Goal: Task Accomplishment & Management: Manage account settings

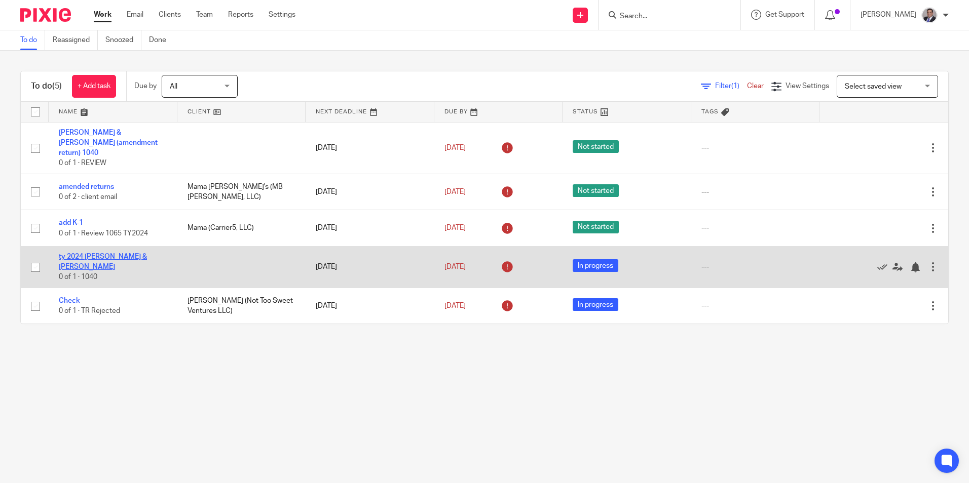
click at [109, 253] on link "ty 2024 [PERSON_NAME] & [PERSON_NAME]" at bounding box center [103, 261] width 88 height 17
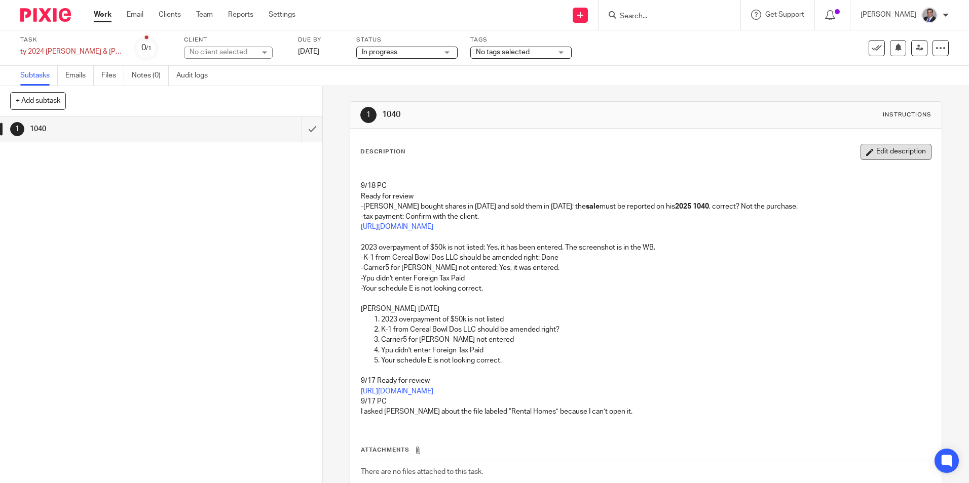
click at [865, 158] on button "Edit description" at bounding box center [895, 152] width 71 height 16
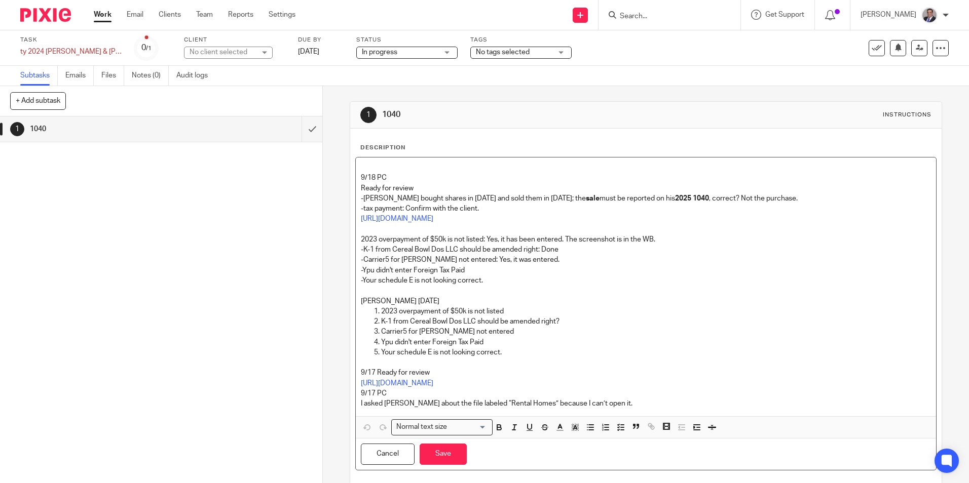
click at [373, 162] on div "9/18 PC Ready for review -Jason bought shares in 2024 and sold them in 2025; th…" at bounding box center [645, 287] width 579 height 259
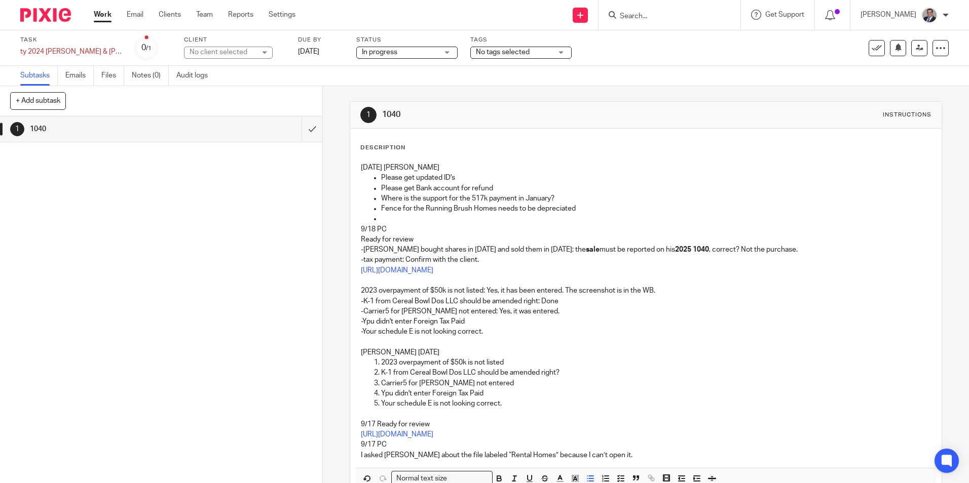
click at [398, 217] on p at bounding box center [655, 219] width 549 height 10
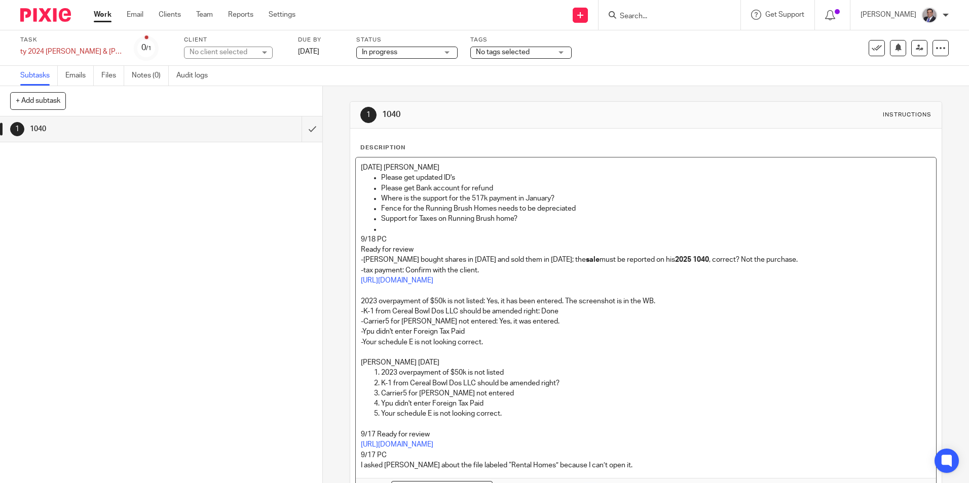
drag, startPoint x: 411, startPoint y: 232, endPoint x: 401, endPoint y: 230, distance: 10.2
click at [407, 231] on p at bounding box center [655, 229] width 549 height 10
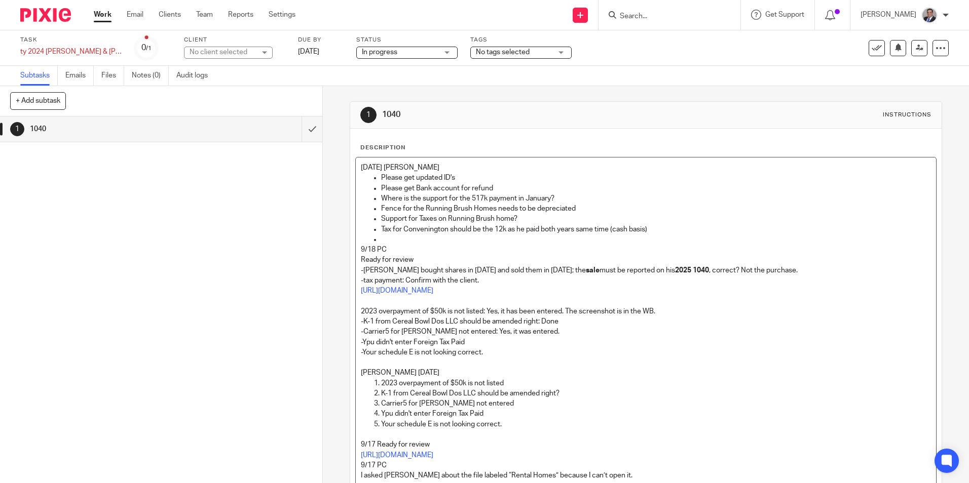
click at [405, 241] on p at bounding box center [655, 240] width 549 height 10
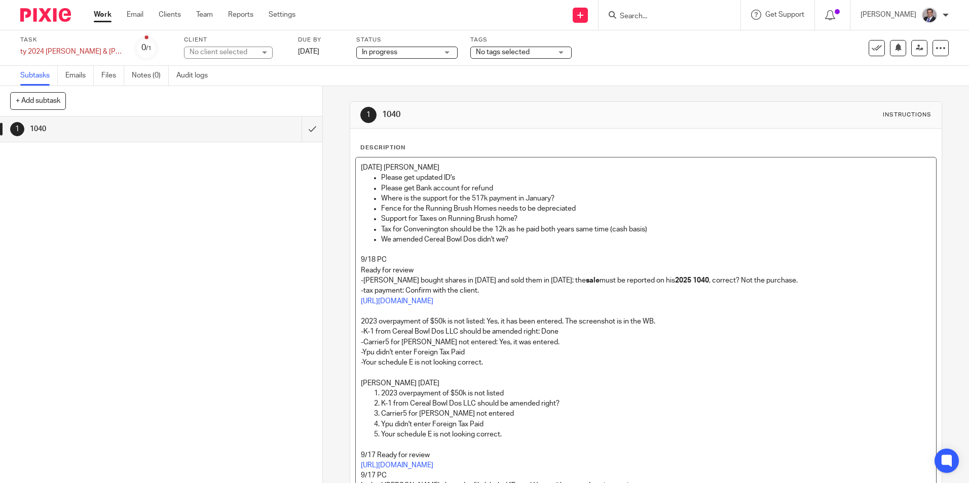
drag, startPoint x: 529, startPoint y: 241, endPoint x: 339, endPoint y: 160, distance: 206.8
click at [339, 160] on div "1 1040 Instructions Description 9/25/2025 Rahil Hamirani Please get updated ID'…" at bounding box center [646, 284] width 646 height 397
copy div "9/25/2025 Rahil Hamirani Please get updated ID's Please get Bank account for re…"
click at [579, 194] on p "Where is the support for the 517k payment in January?" at bounding box center [655, 199] width 549 height 10
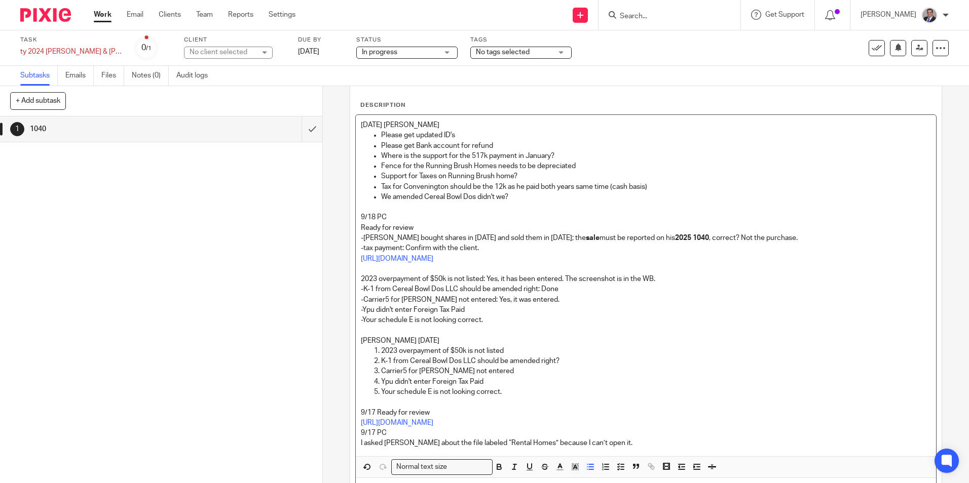
scroll to position [101, 0]
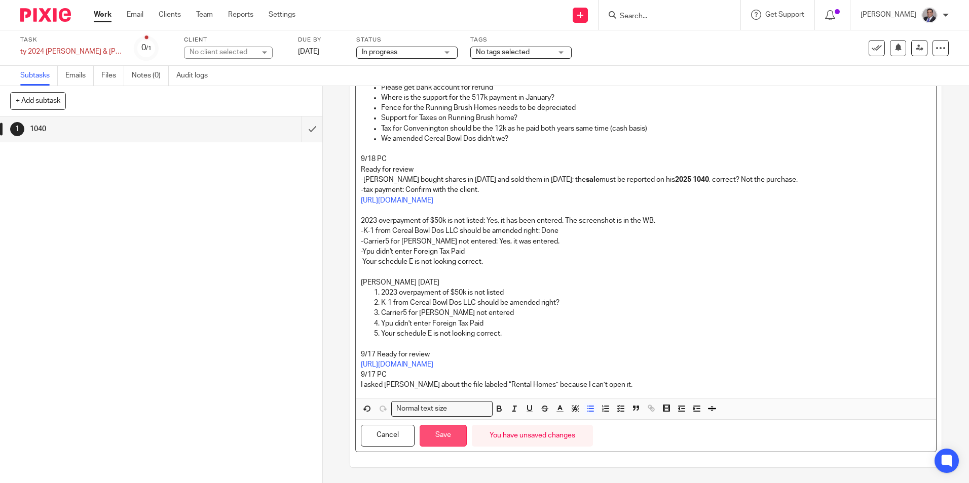
click at [444, 435] on button "Save" at bounding box center [442, 436] width 47 height 22
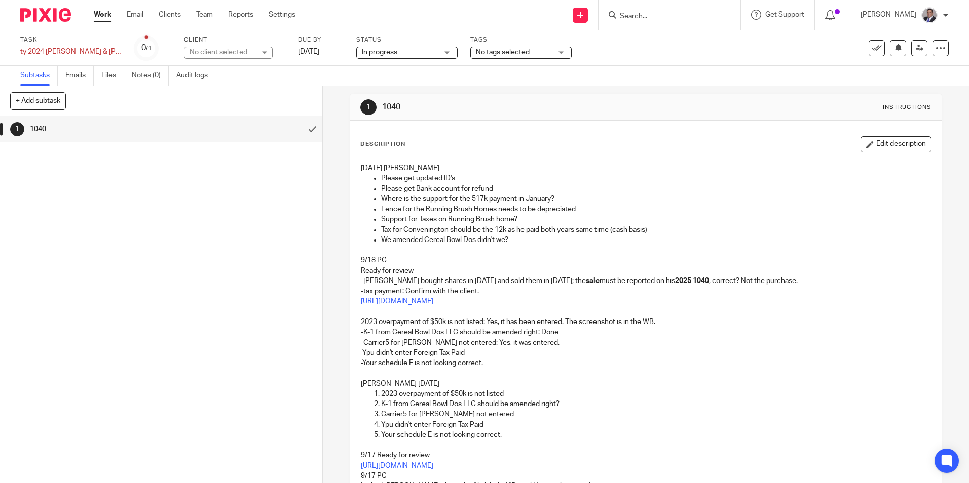
scroll to position [0, 0]
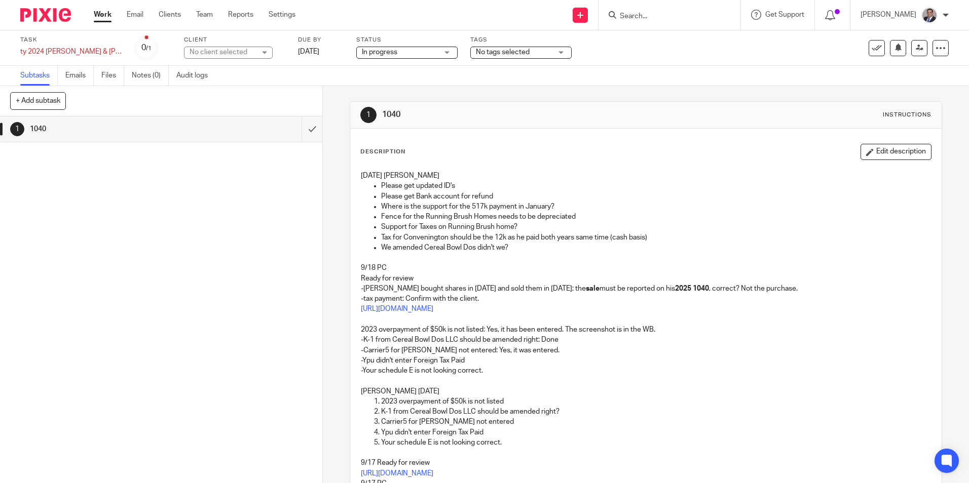
drag, startPoint x: 523, startPoint y: 248, endPoint x: 348, endPoint y: 160, distance: 196.2
click at [350, 160] on div "Description Edit description 9/25/2025 Rahil Hamirani Please get updated ID's P…" at bounding box center [645, 372] width 591 height 486
drag, startPoint x: 348, startPoint y: 160, endPoint x: 421, endPoint y: 197, distance: 81.8
click at [58, 229] on div "1 1040" at bounding box center [161, 300] width 322 height 367
click at [562, 252] on p "We amended Cereal Bowl Dos didn't we?" at bounding box center [655, 248] width 549 height 10
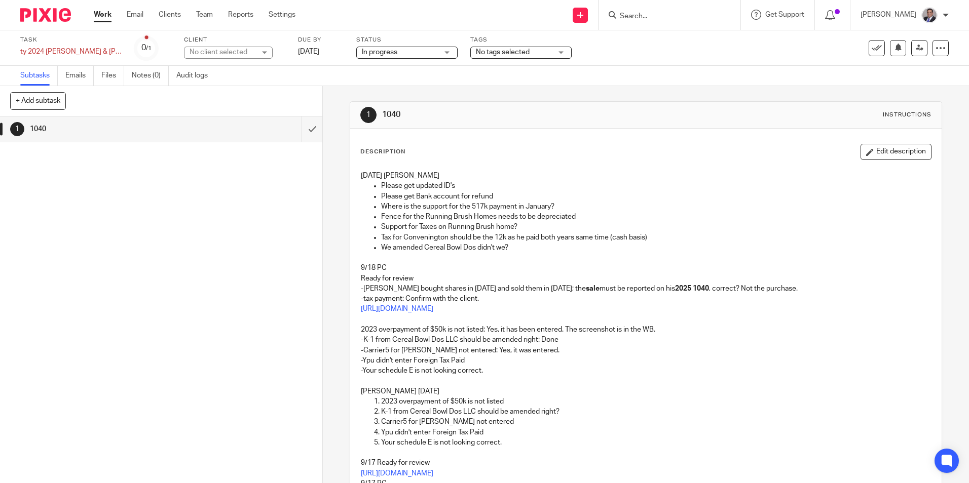
click at [422, 195] on p "Please get Bank account for refund" at bounding box center [655, 196] width 549 height 10
click at [916, 49] on link at bounding box center [919, 48] width 16 height 16
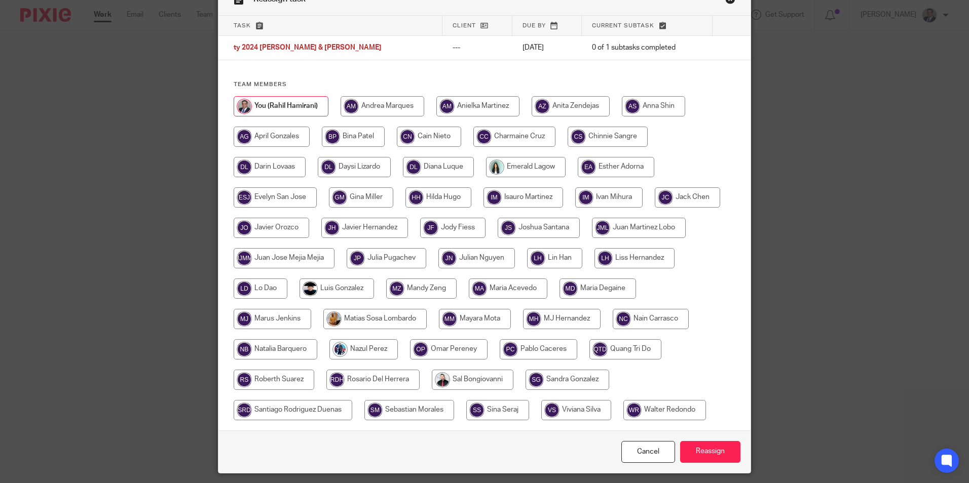
scroll to position [88, 0]
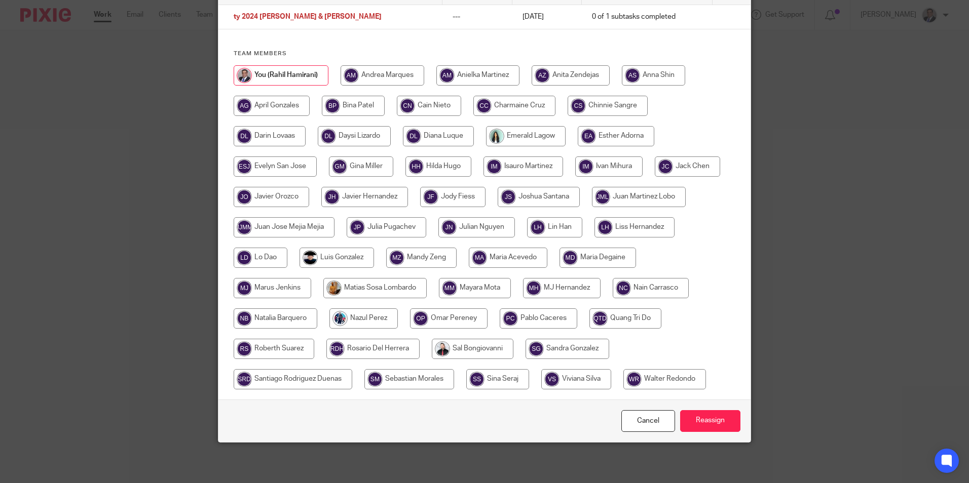
click at [558, 322] on input "radio" at bounding box center [538, 318] width 78 height 20
radio input "true"
click at [700, 420] on input "Reassign" at bounding box center [710, 421] width 60 height 22
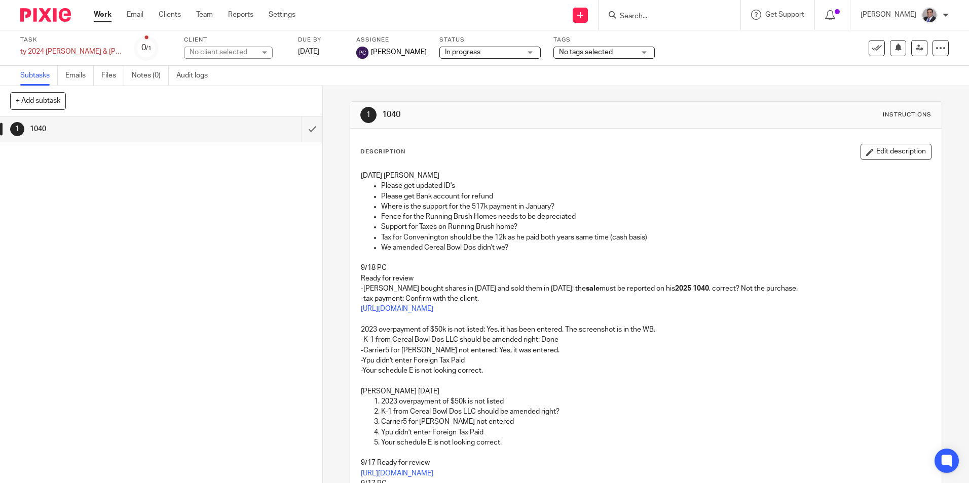
click at [67, 239] on div "1 1040" at bounding box center [161, 300] width 322 height 367
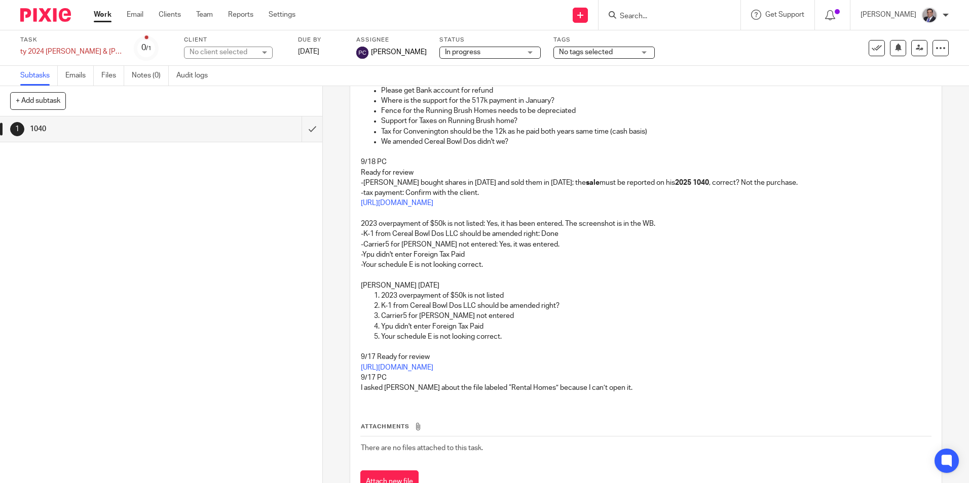
scroll to position [147, 0]
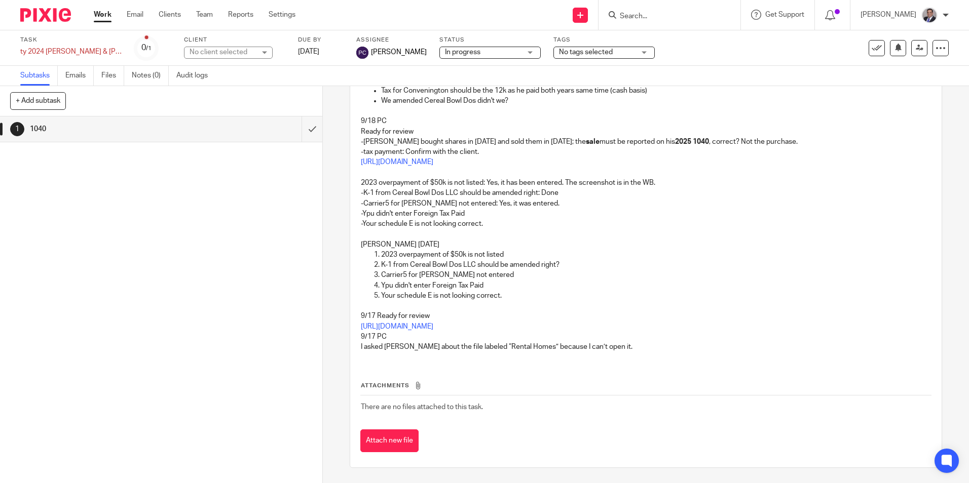
click at [102, 13] on link "Work" at bounding box center [103, 15] width 18 height 10
